Goal: Task Accomplishment & Management: Complete application form

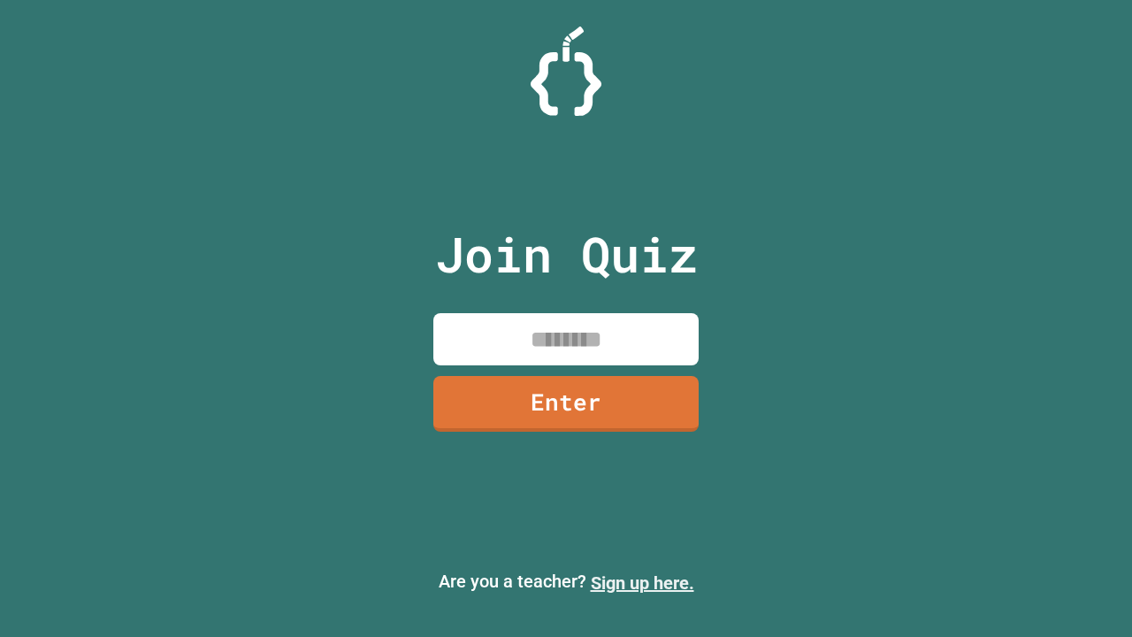
click at [642, 583] on link "Sign up here." at bounding box center [643, 582] width 104 height 21
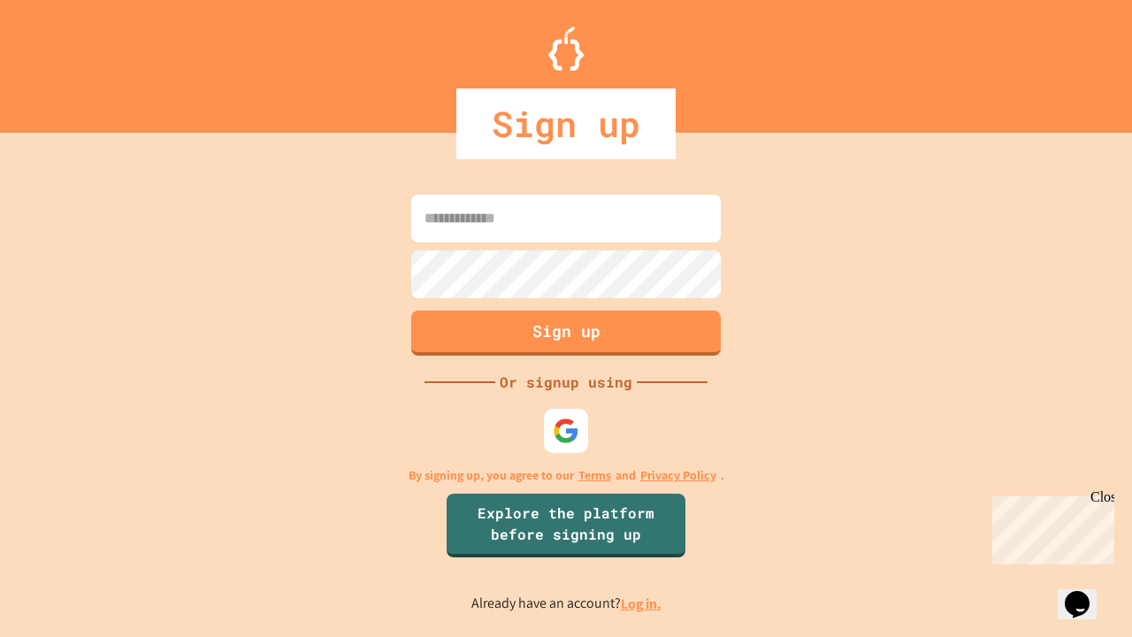
click at [642, 603] on link "Log in." at bounding box center [641, 604] width 41 height 19
